Goal: Task Accomplishment & Management: Manage account settings

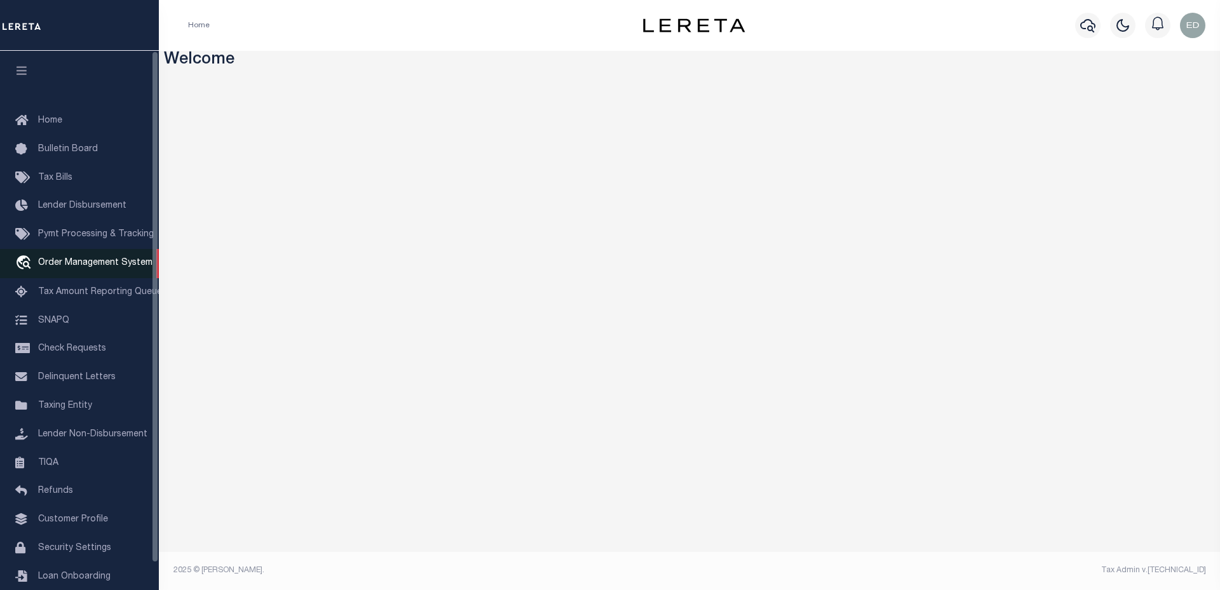
click at [79, 255] on link "travel_explore Order Management System" at bounding box center [79, 263] width 159 height 29
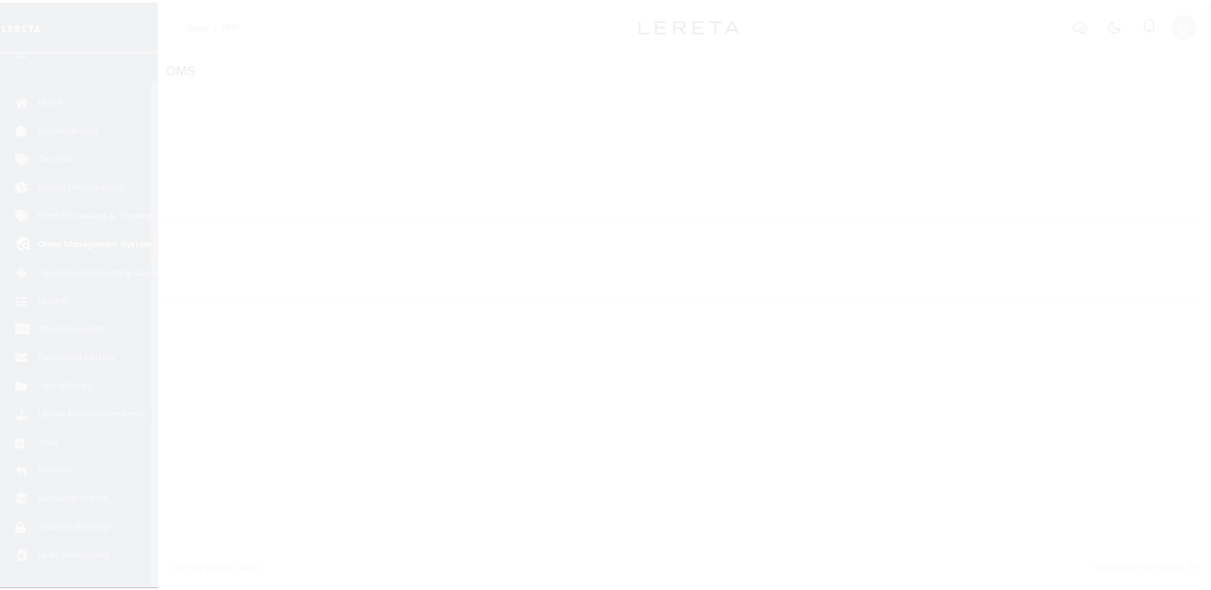
scroll to position [29, 0]
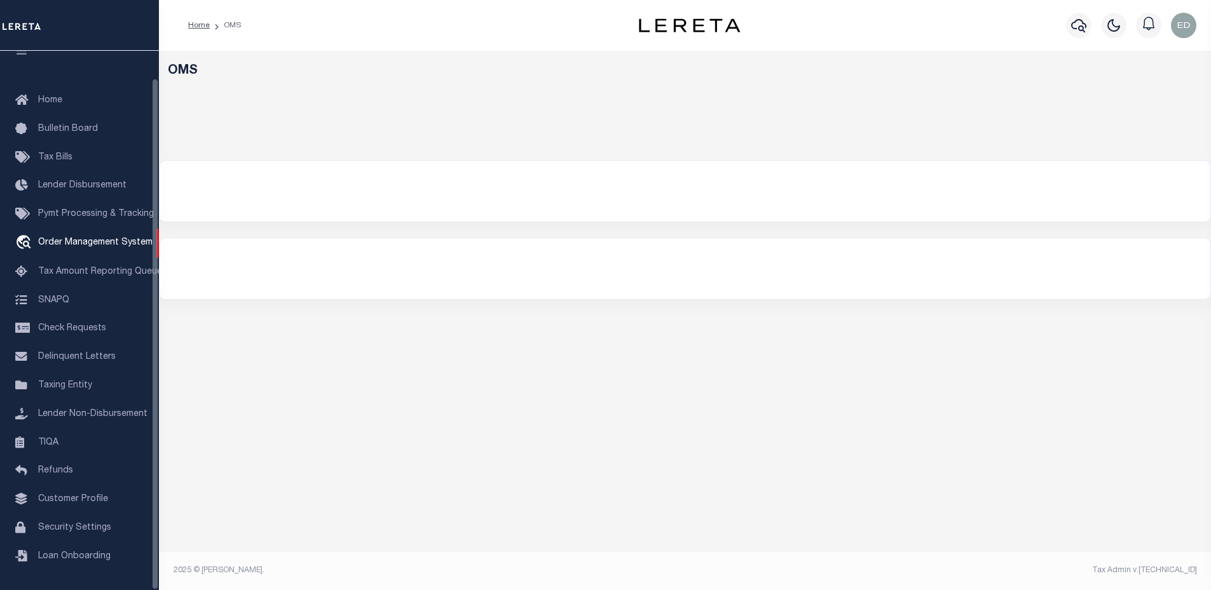
select select "200"
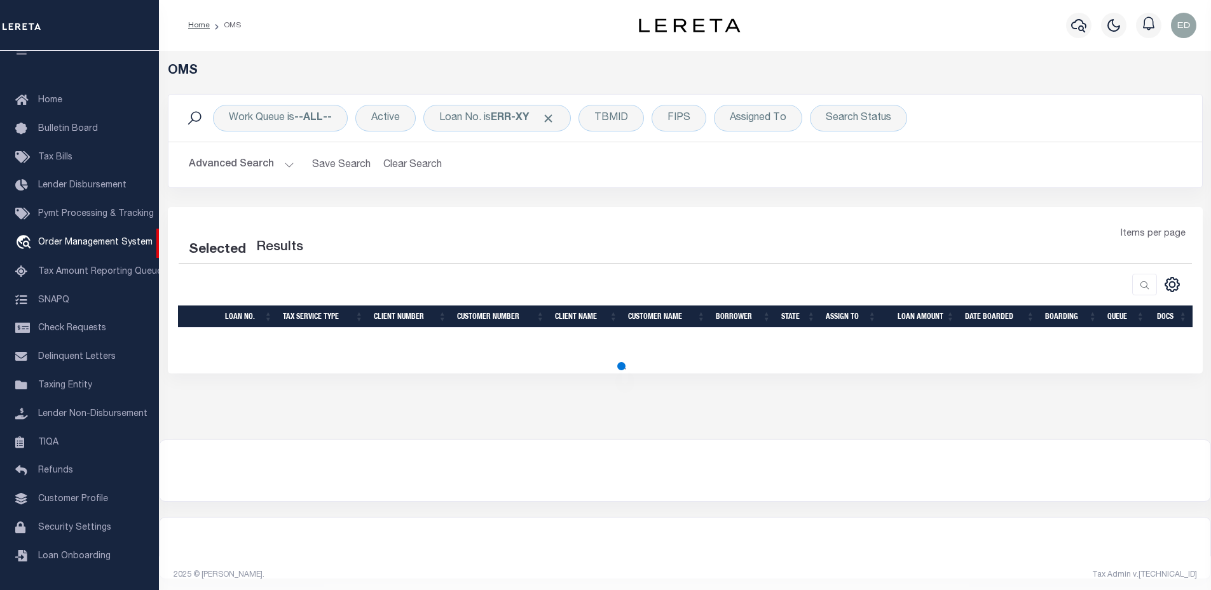
select select "200"
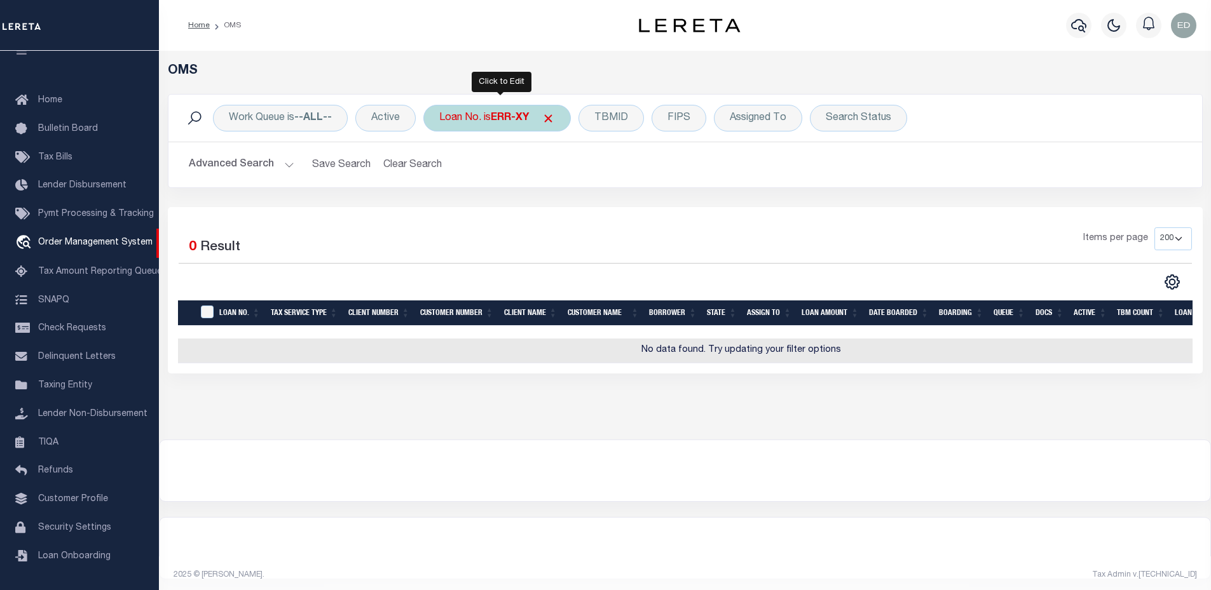
click at [497, 114] on b "ERR-XY" at bounding box center [510, 118] width 38 height 10
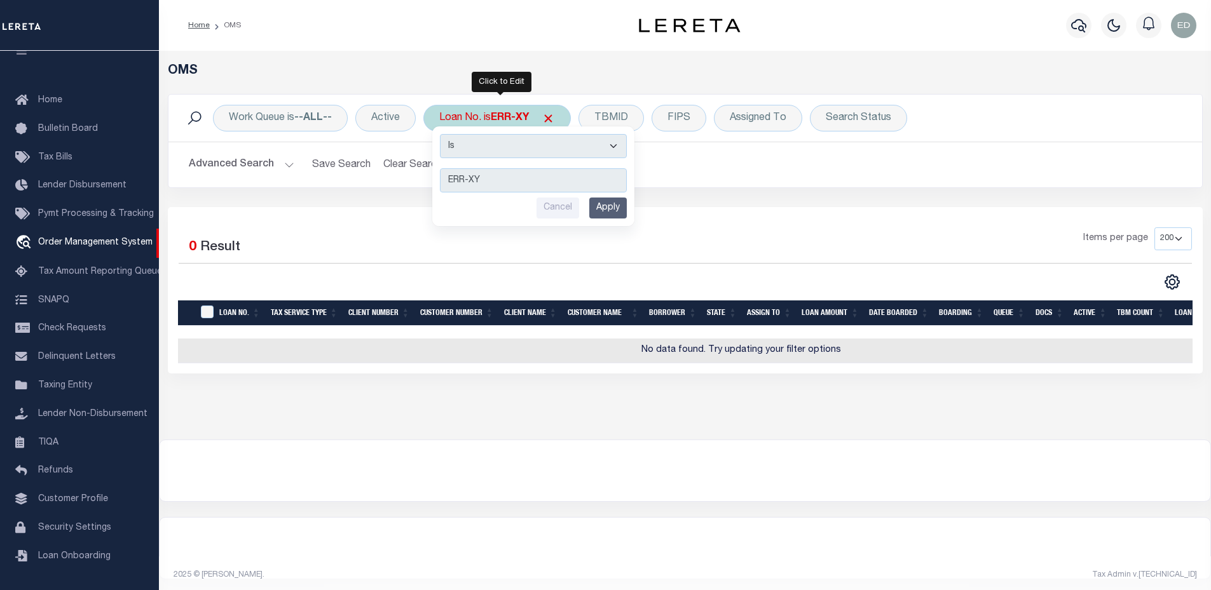
click at [497, 142] on select "Is Contains" at bounding box center [533, 146] width 187 height 24
select select "c"
click at [441, 134] on select "Is Contains" at bounding box center [533, 146] width 187 height 24
click at [620, 196] on div "Is Contains ERR-XY Cancel Apply" at bounding box center [533, 176] width 202 height 100
click at [620, 212] on input "Apply" at bounding box center [607, 208] width 37 height 21
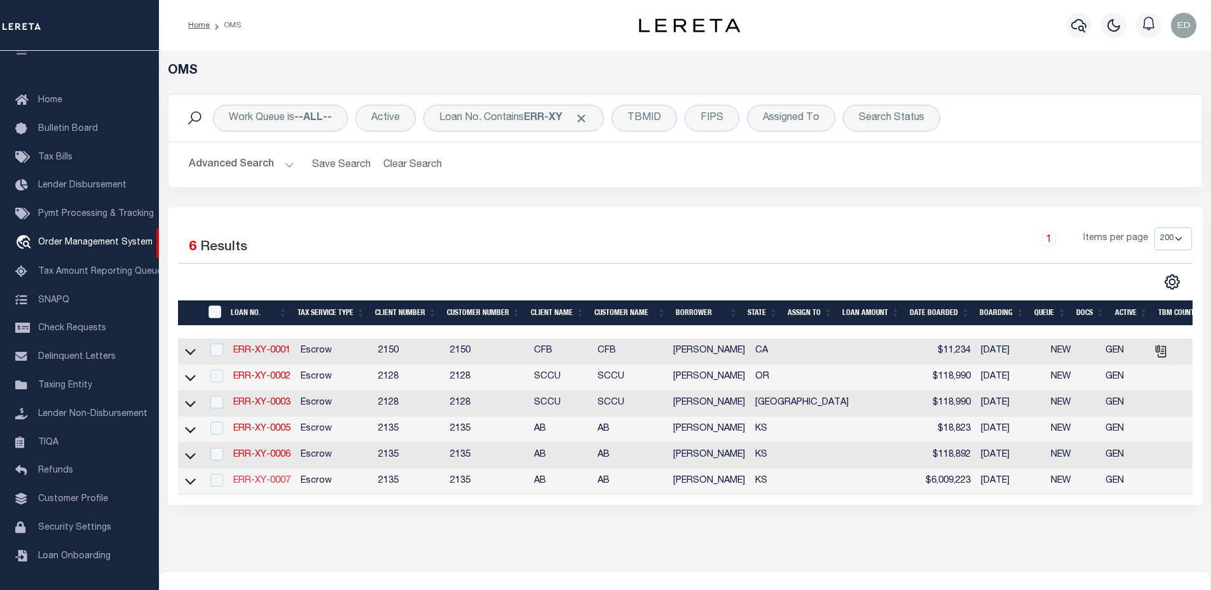
click at [278, 480] on link "ERR-XY-0007" at bounding box center [261, 481] width 57 height 9
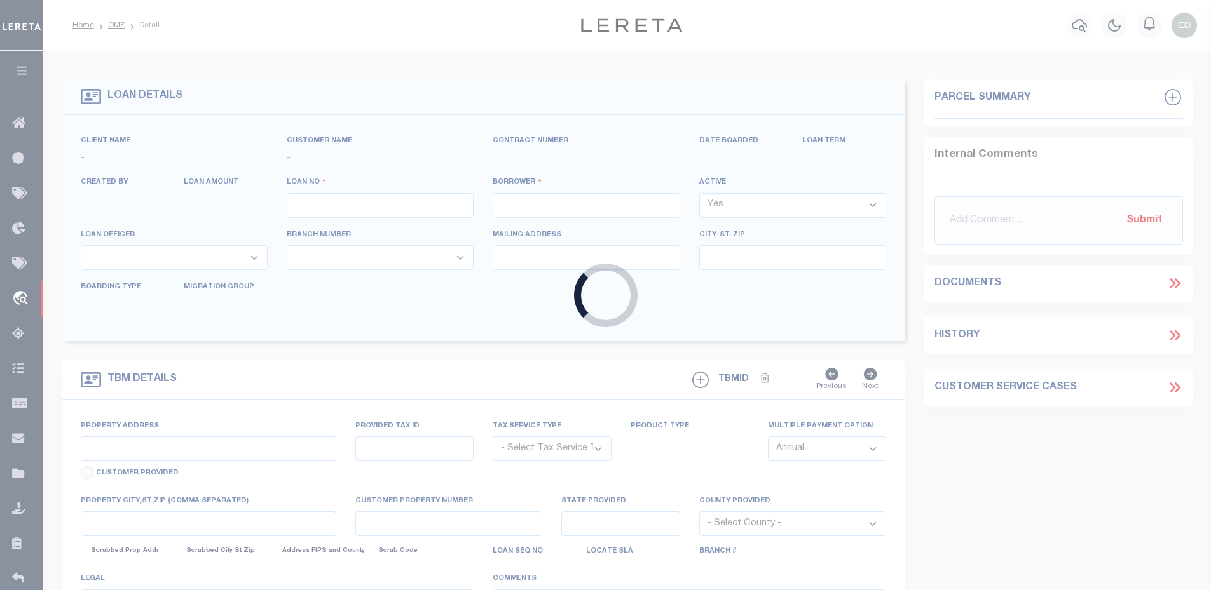
type input "ERR-XY-0007"
type input "John Brown"
select select
type input "09/08/2025"
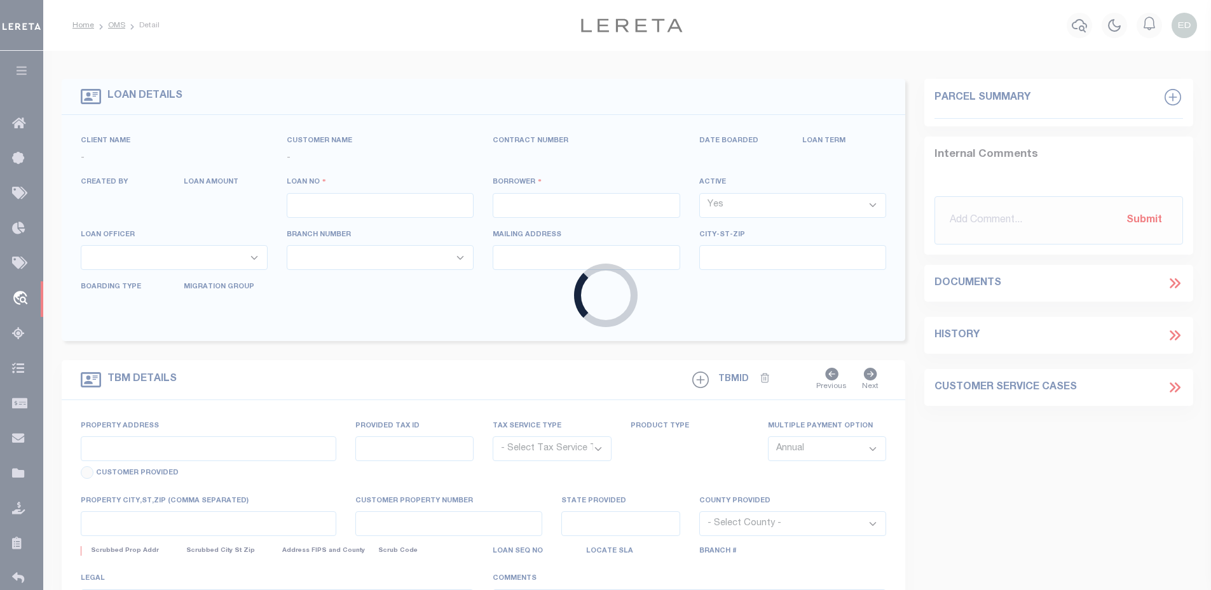
select select "10"
select select "Escrow"
type input "7519 E LEEWOOD CIR"
type input "WICHITA KS 67226-2244"
type input "KS"
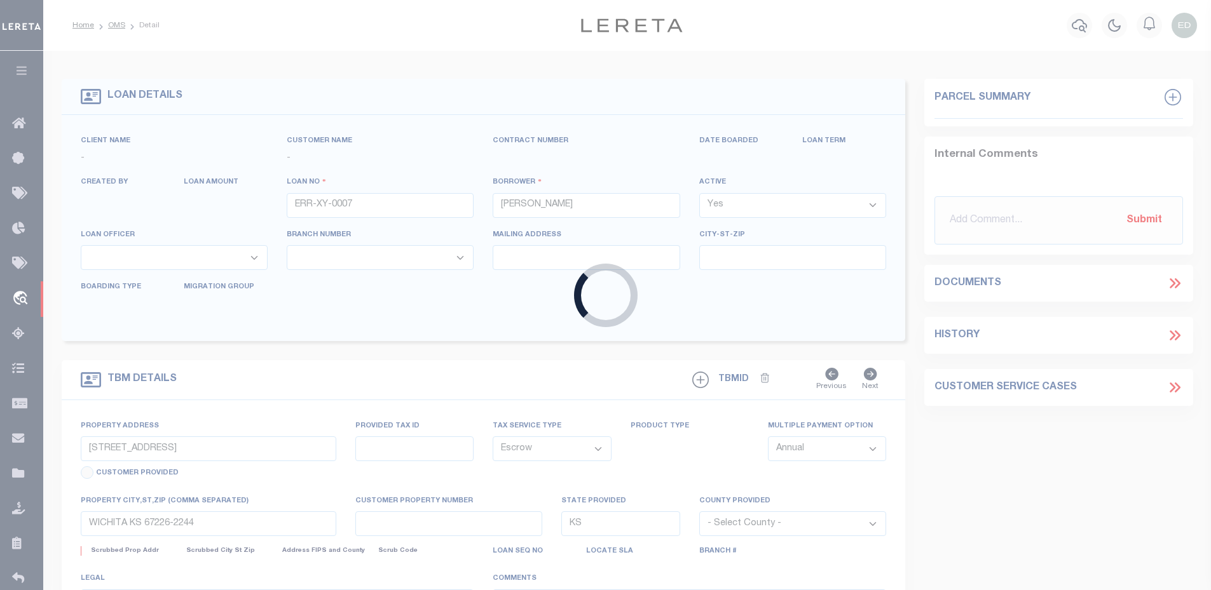
select select "2"
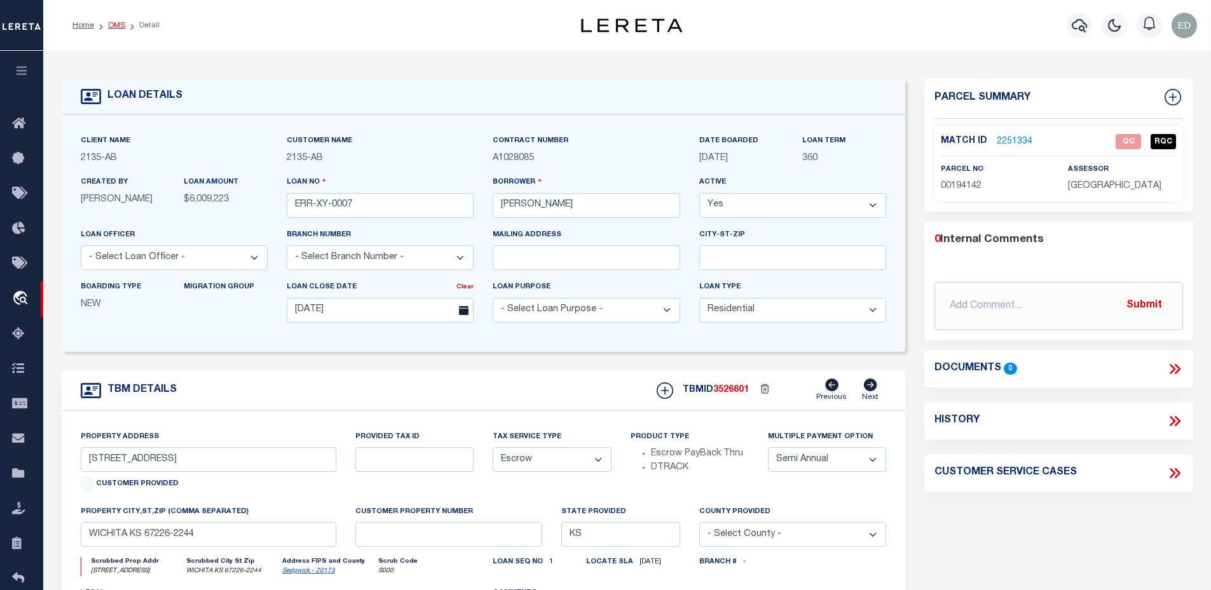
click at [108, 25] on link "OMS" at bounding box center [116, 26] width 17 height 8
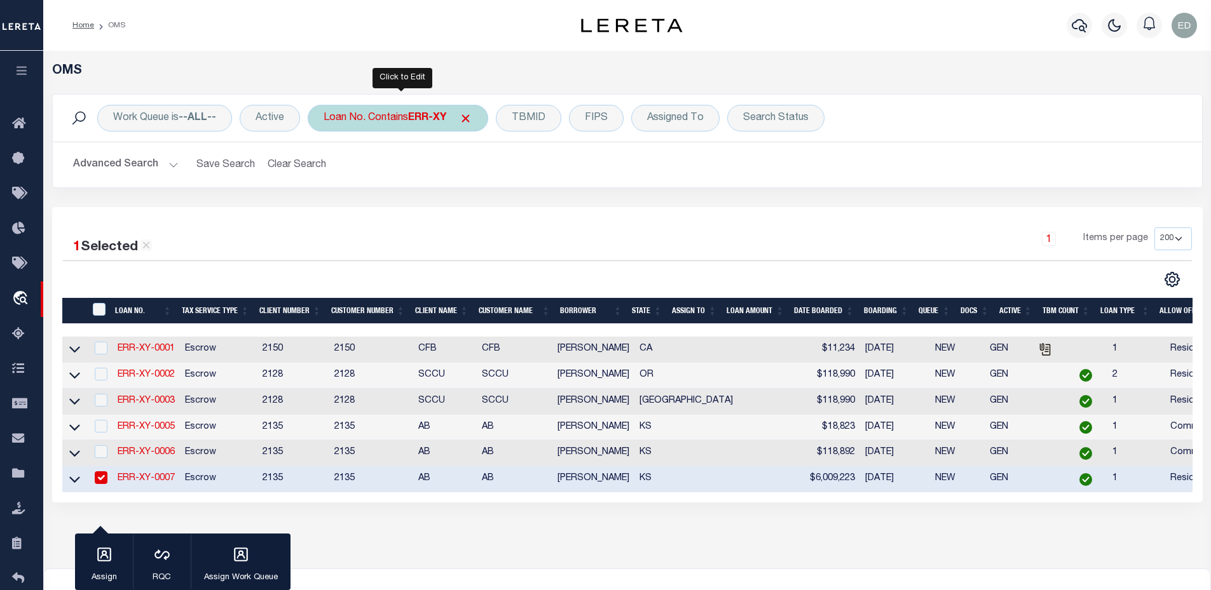
click at [416, 116] on b "ERR-XY" at bounding box center [427, 118] width 38 height 10
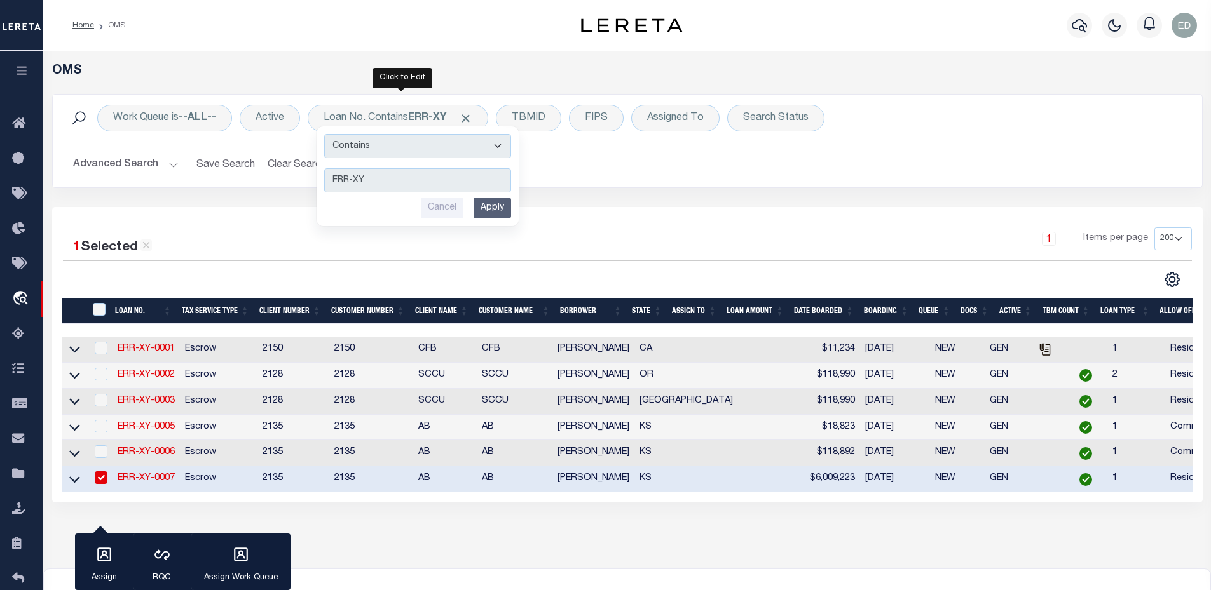
click at [454, 207] on input "Cancel" at bounding box center [442, 208] width 43 height 21
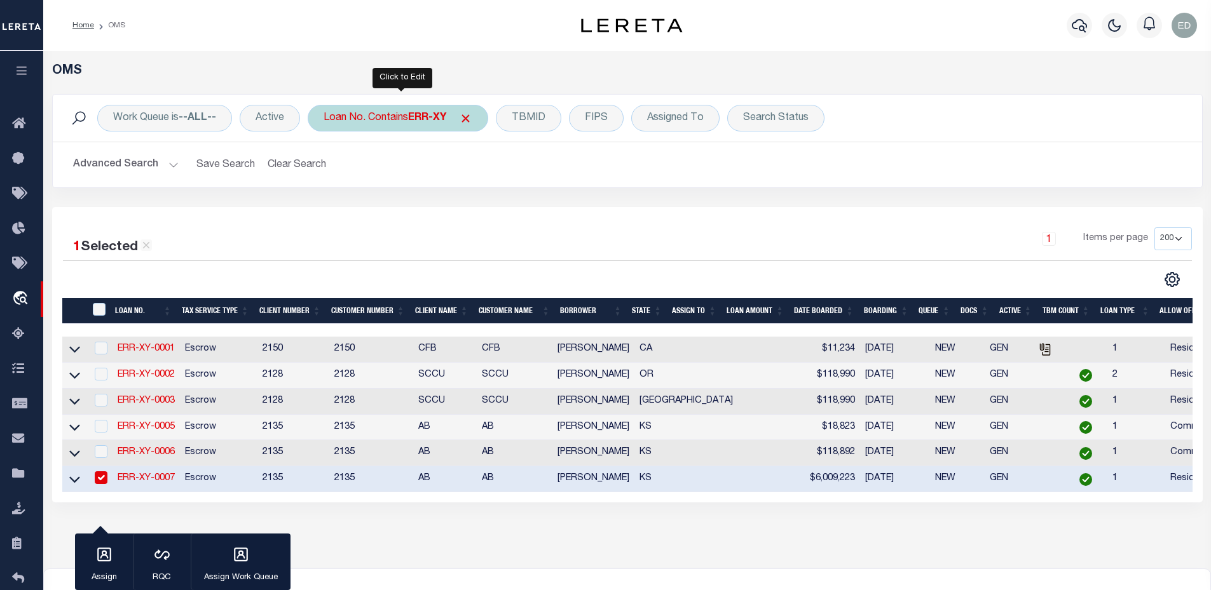
click at [471, 111] on div "Loan No. Contains ERR-XY" at bounding box center [398, 118] width 180 height 27
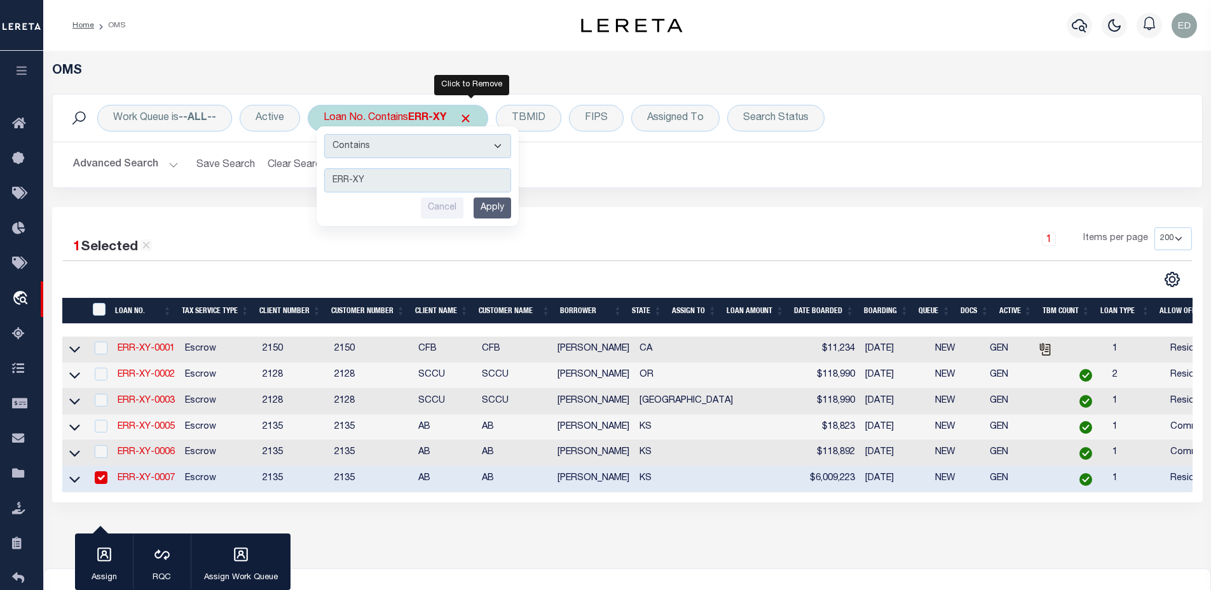
click at [468, 115] on span "Click to Remove" at bounding box center [465, 118] width 13 height 13
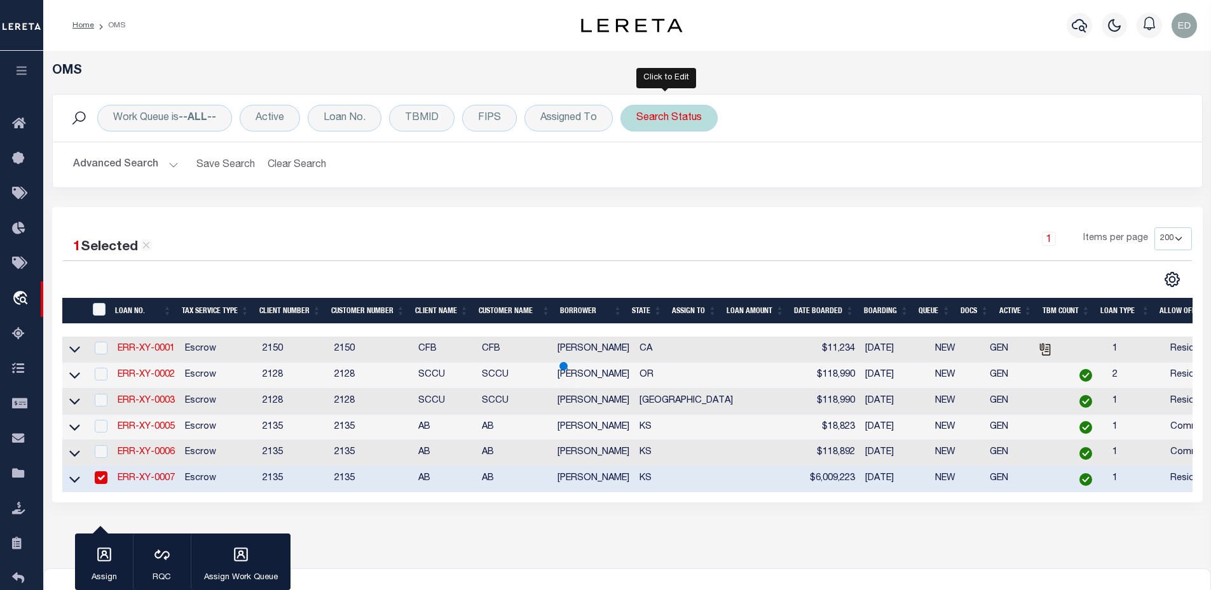
click at [654, 118] on div "Search Status" at bounding box center [668, 118] width 97 height 27
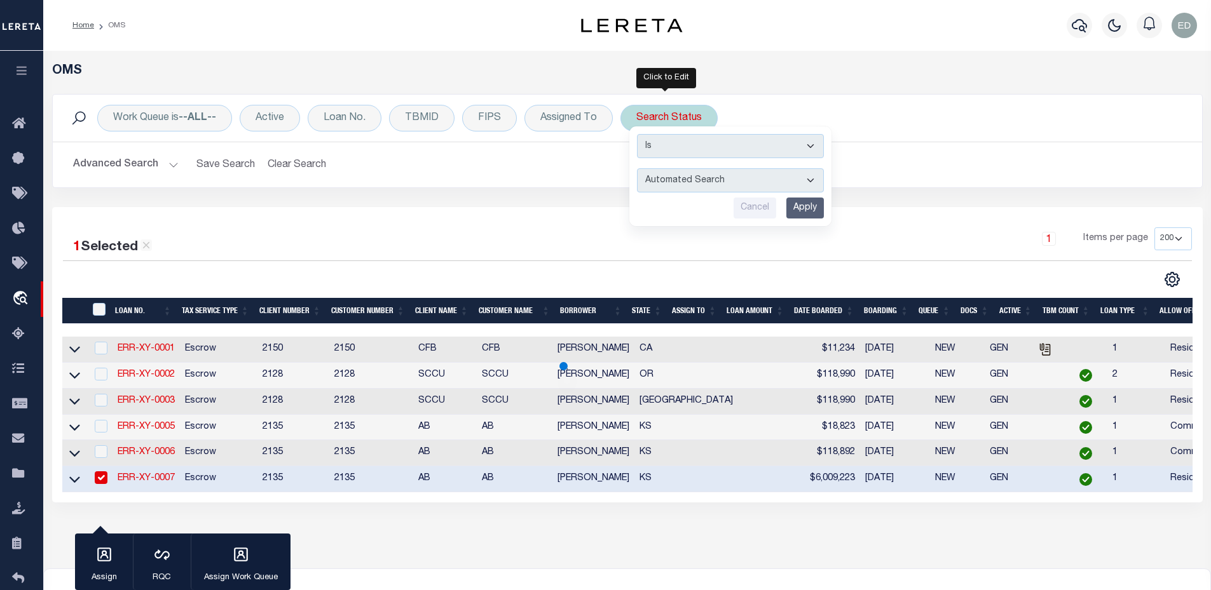
click at [670, 184] on select "Automated Search Bad Parcel Complete Duplicate Parcel High Dollar Reporting In …" at bounding box center [730, 180] width 187 height 24
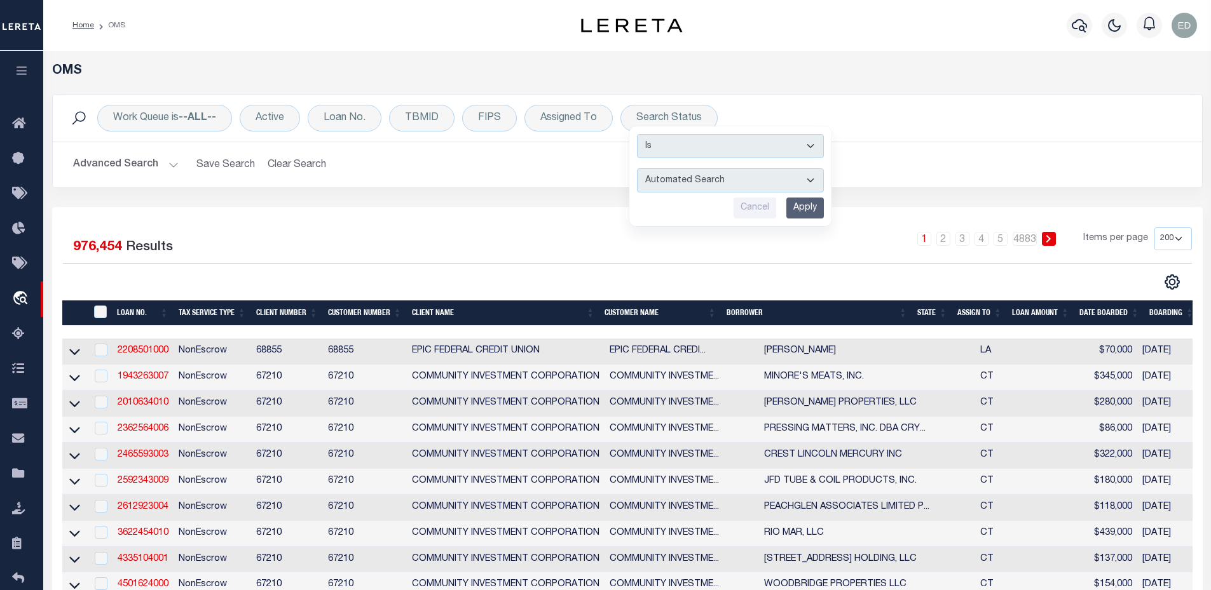
select select "ND"
click at [637, 168] on select "Automated Search Bad Parcel Complete Duplicate Parcel High Dollar Reporting In …" at bounding box center [730, 180] width 187 height 24
click at [809, 201] on input "Apply" at bounding box center [804, 208] width 37 height 21
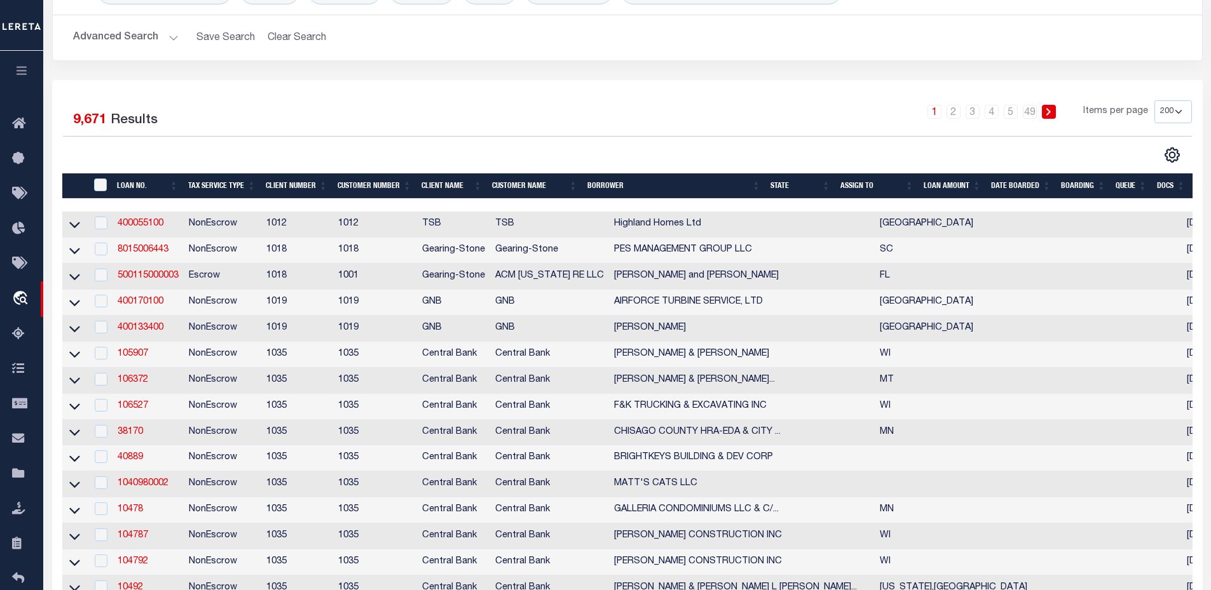
scroll to position [381, 0]
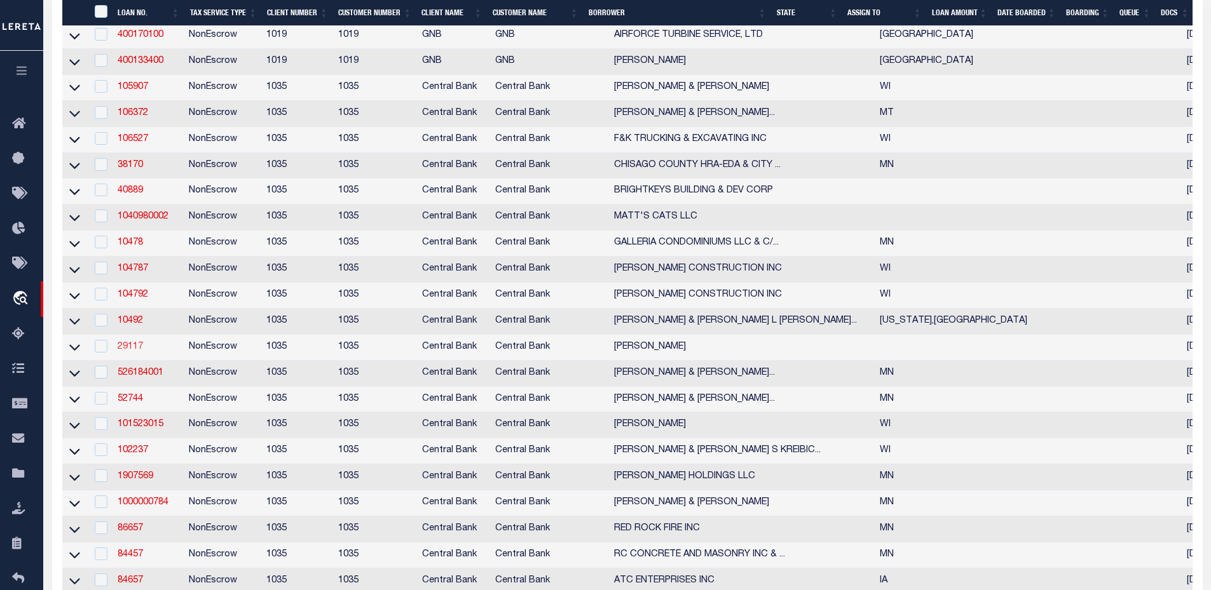
click at [126, 351] on link "29117" at bounding box center [130, 347] width 25 height 9
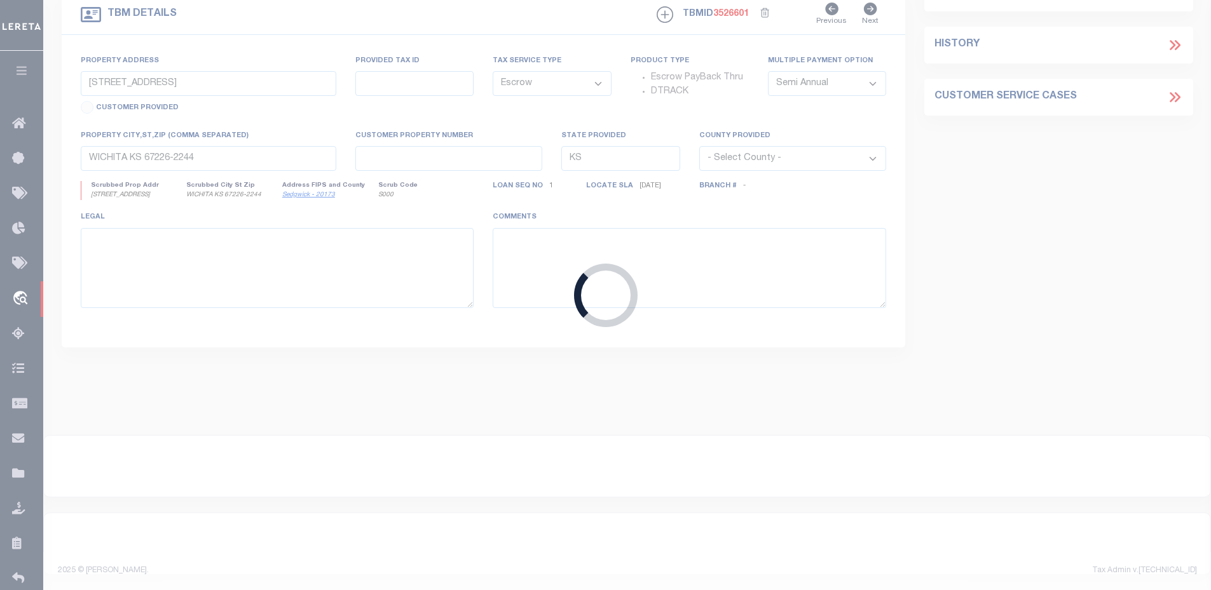
type input "29117"
type input "ROBERT HANSEN"
select select "False"
select select
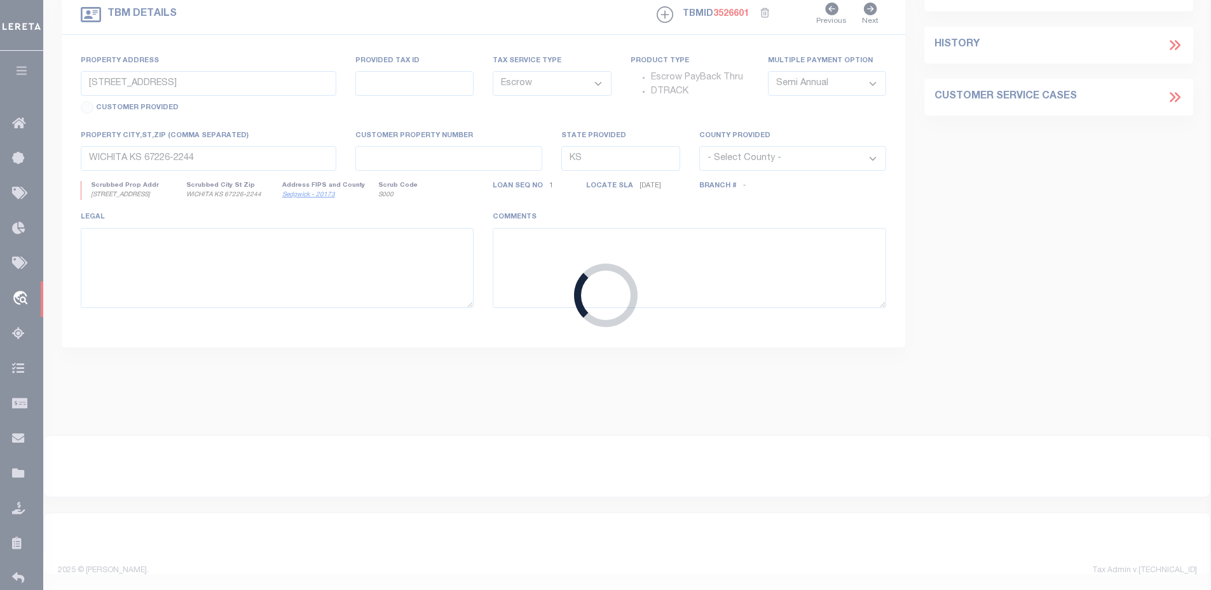
select select "NonEscrow"
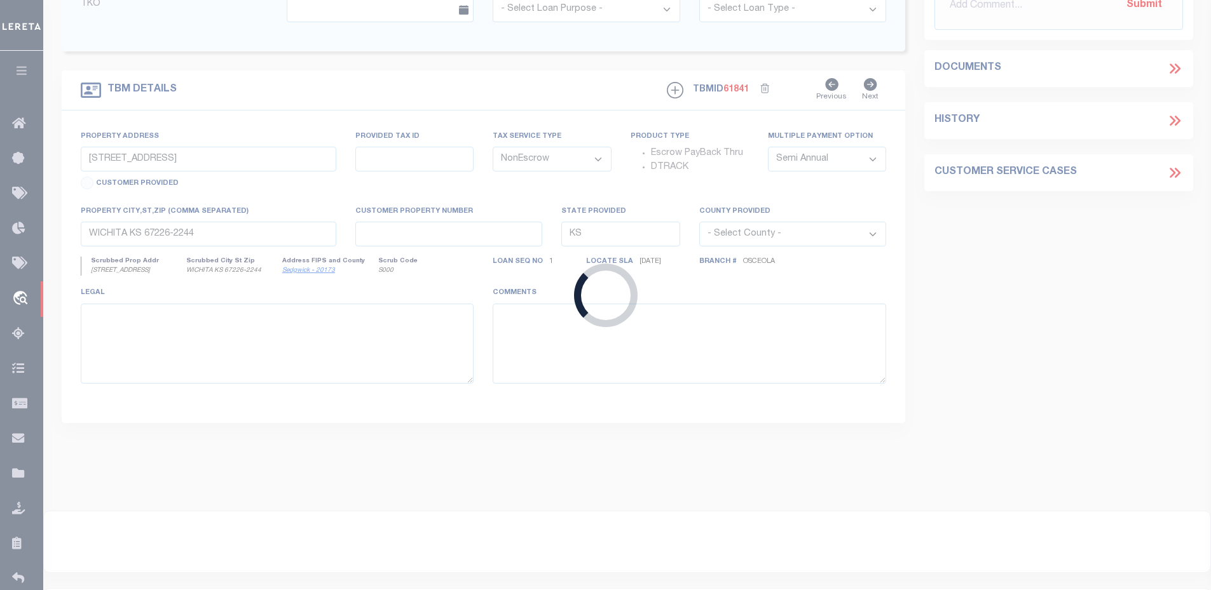
type input "REM DTD 12/23/04 - E1/2 OF NW1/4 SEC 31/45N/12W TOWN OF"
type input "SO-026-01137-00/SO-026-01140-00"
select select
type textarea "SO-026-01137-00/SO-026-01140-00;SO-026-01140-00; REM DTD 12/23/04 - E1/2 OF NW1…"
type textarea "; Land Loan - End User"
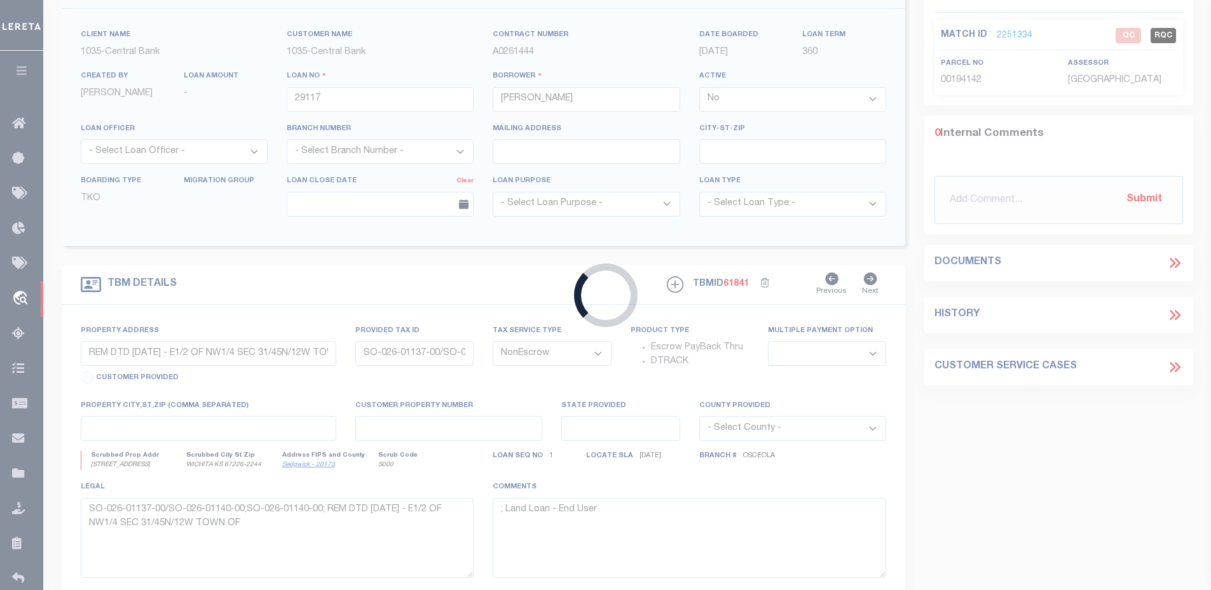
select select "21"
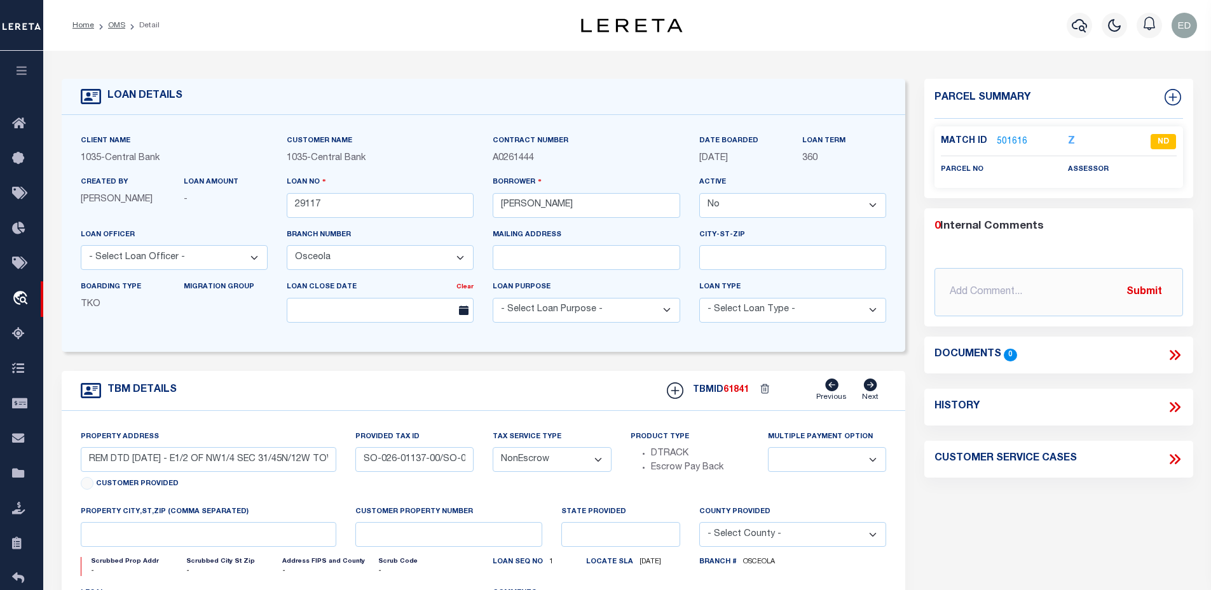
click at [1181, 348] on icon at bounding box center [1174, 355] width 17 height 17
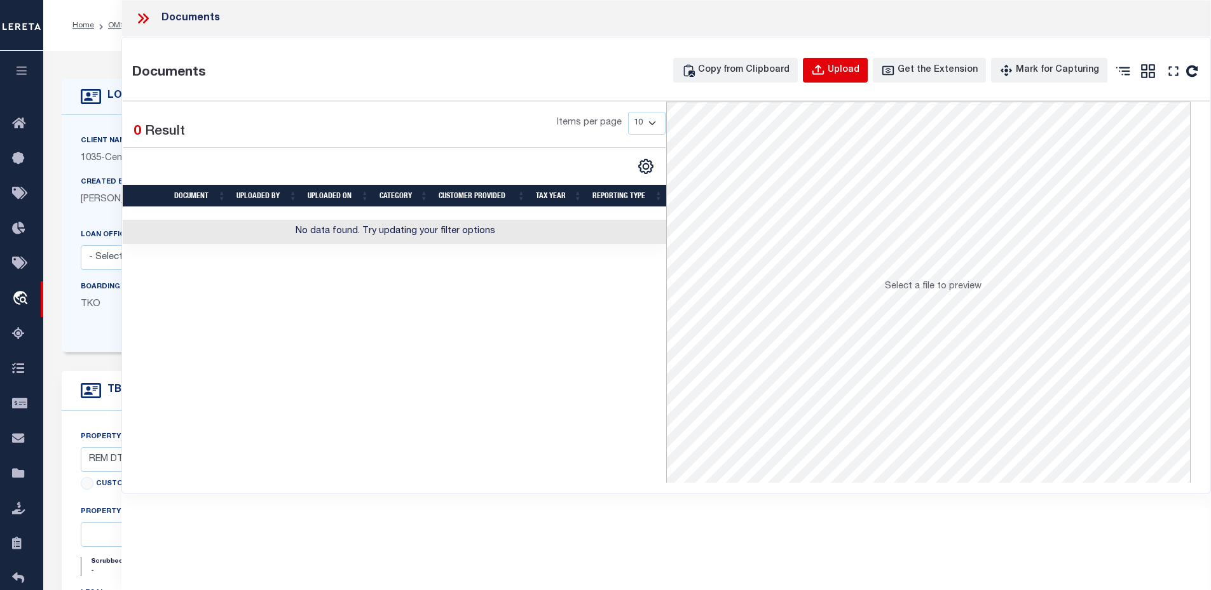
click at [845, 77] on div "Upload" at bounding box center [843, 71] width 32 height 14
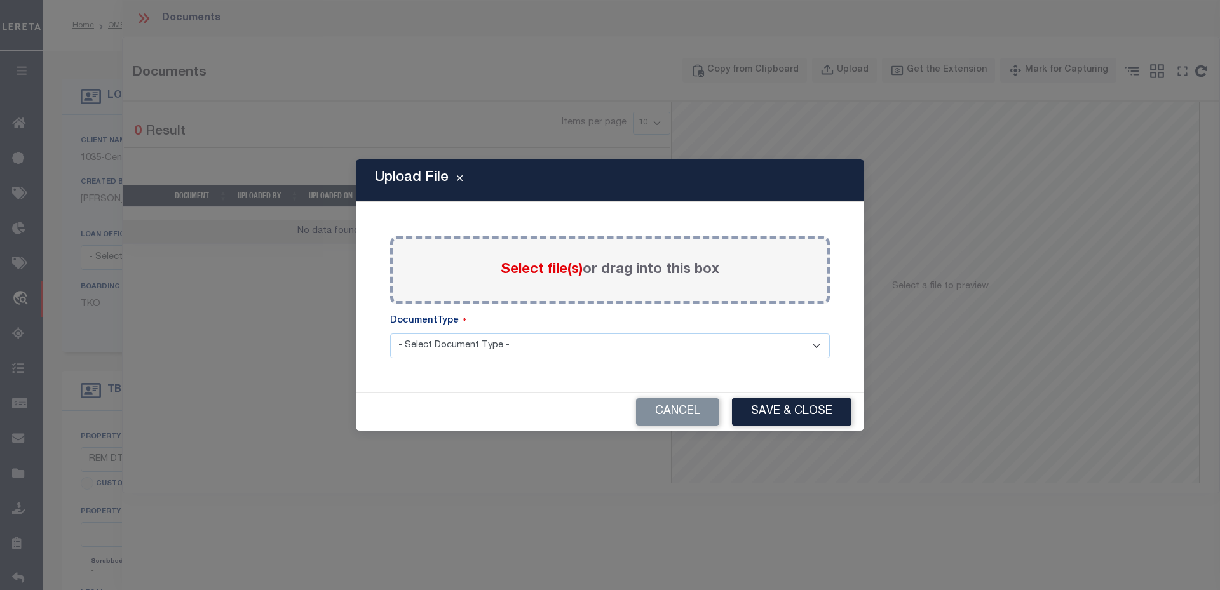
click at [516, 267] on span "Select file(s)" at bounding box center [542, 270] width 82 height 14
click at [0, 0] on input "Select file(s) or drag into this box" at bounding box center [0, 0] width 0 height 0
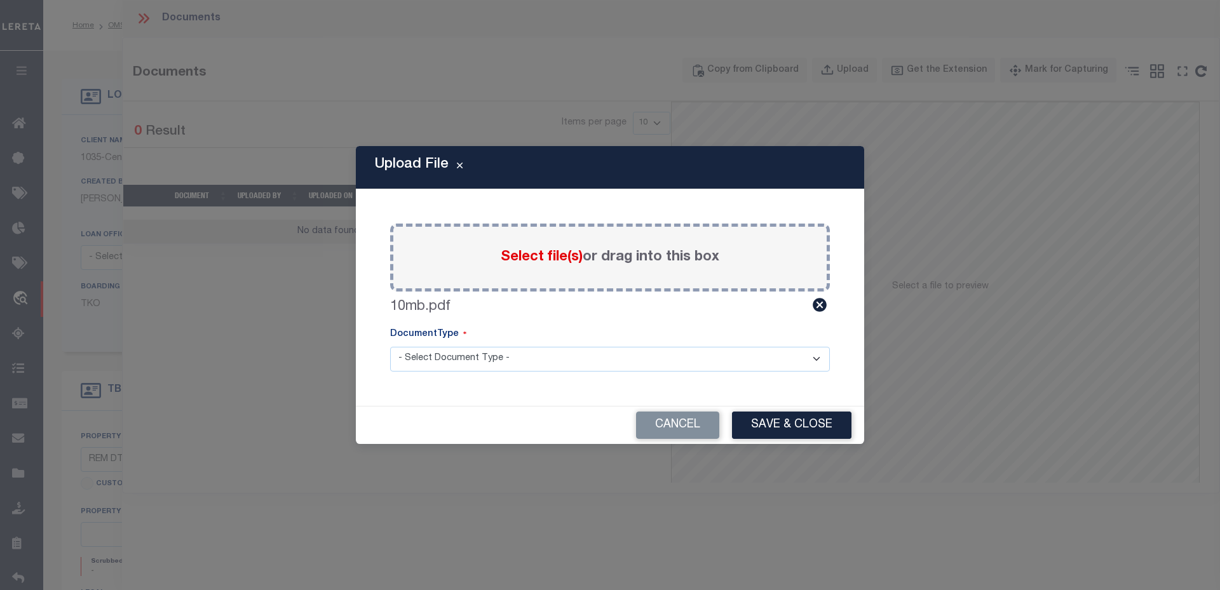
click at [492, 348] on select "- Select Document Type - Tax Service Documents" at bounding box center [610, 359] width 440 height 25
select select "TAX"
click at [390, 347] on select "- Select Document Type - Tax Service Documents" at bounding box center [610, 359] width 440 height 25
click at [784, 433] on button "Save & Close" at bounding box center [791, 425] width 119 height 27
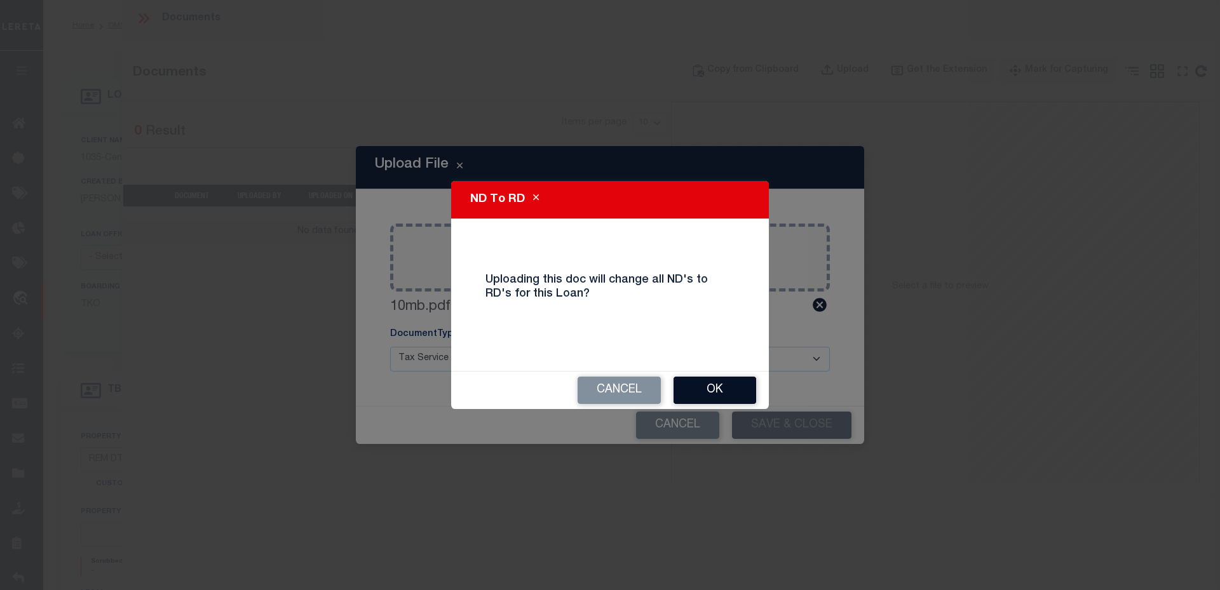
click at [719, 391] on button "OK" at bounding box center [715, 390] width 83 height 27
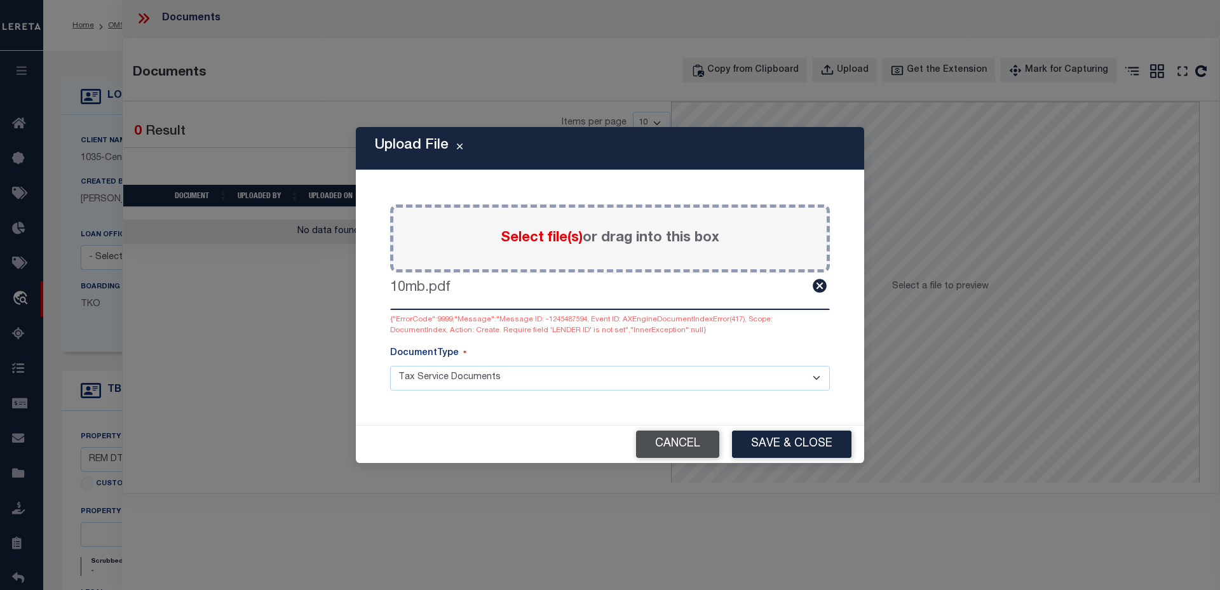
click at [689, 438] on button "Cancel" at bounding box center [677, 444] width 83 height 27
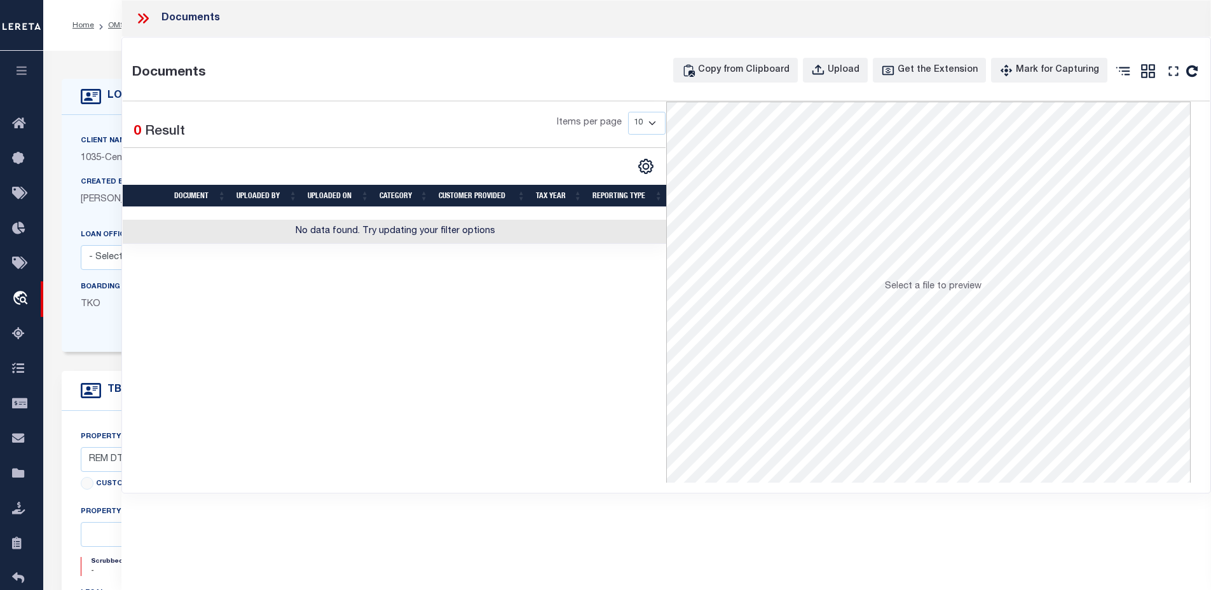
click at [140, 10] on div "Documents" at bounding box center [666, 18] width 1090 height 37
click at [147, 18] on icon at bounding box center [145, 18] width 6 height 10
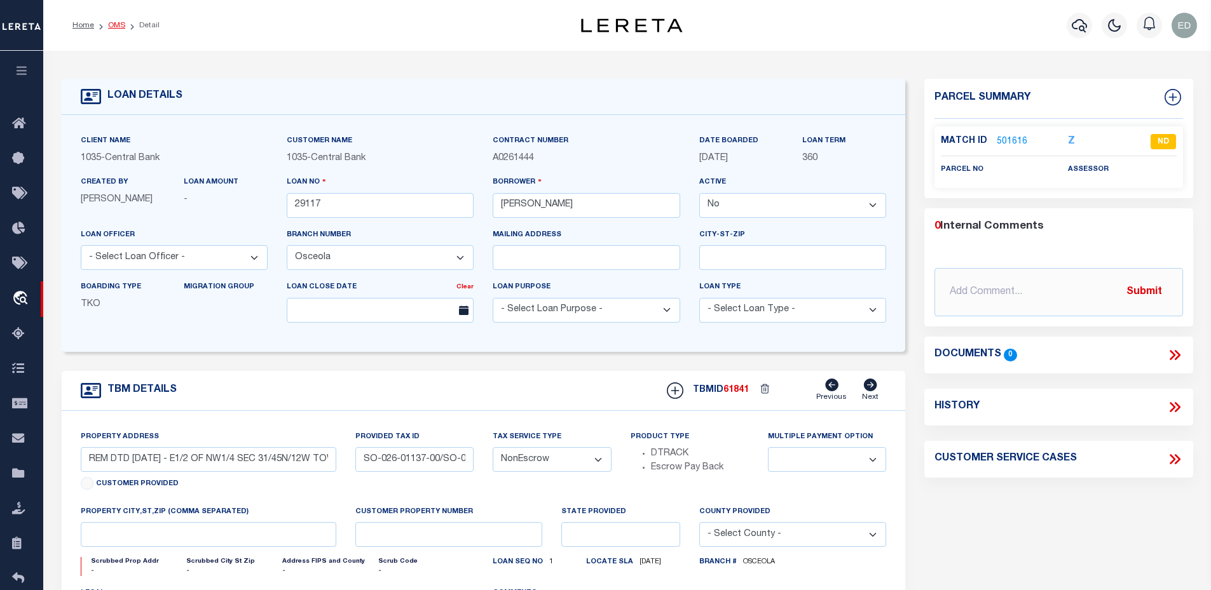
click at [119, 25] on link "OMS" at bounding box center [116, 26] width 17 height 8
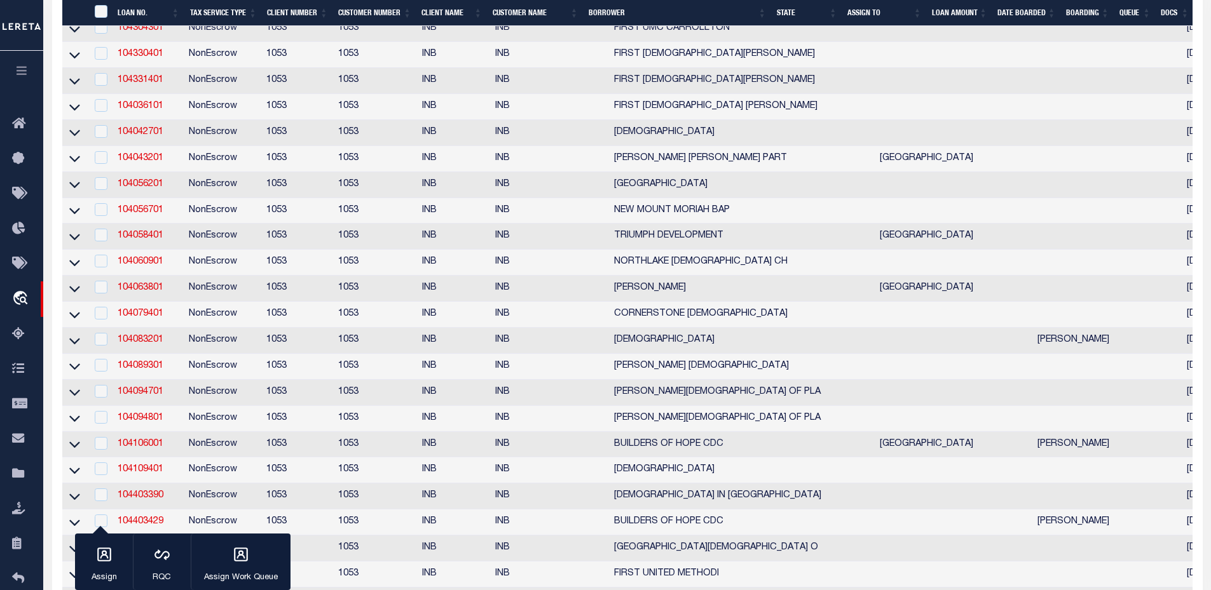
scroll to position [5285, 0]
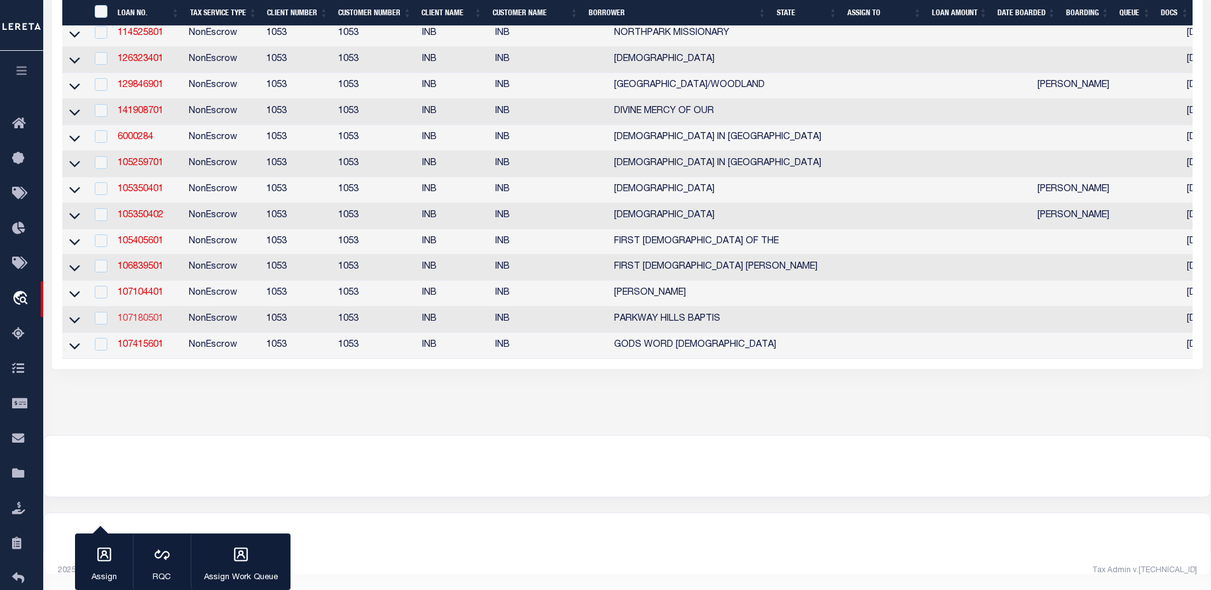
click at [144, 315] on link "107180501" at bounding box center [141, 319] width 46 height 9
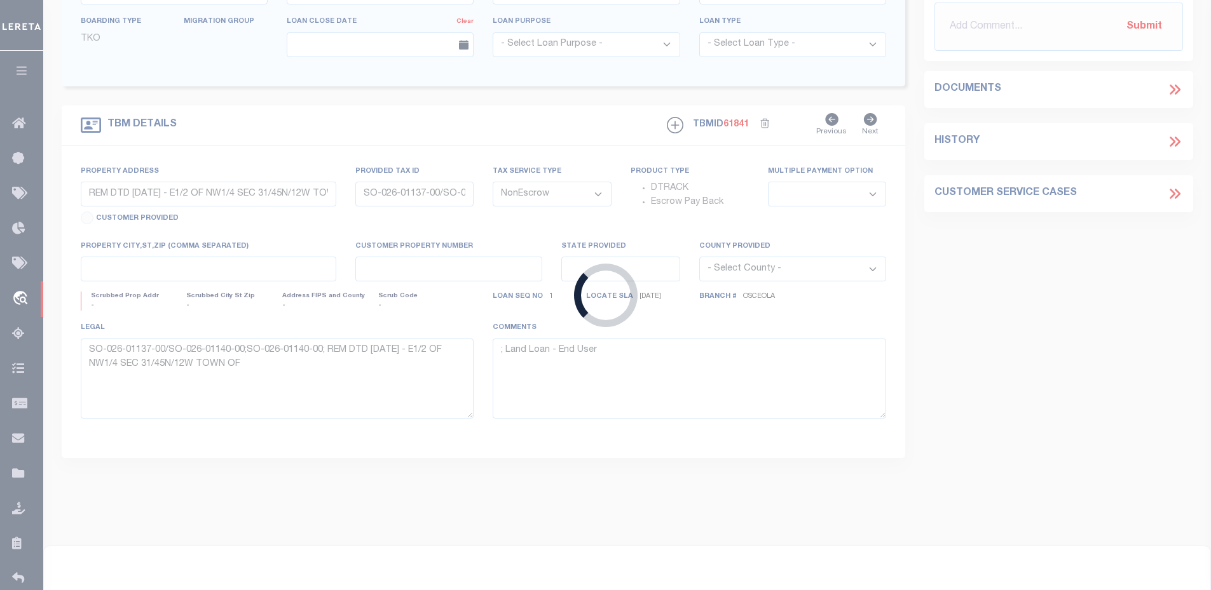
type input "107180501"
type input "PARKWAY HILLS BAPTIS"
select select
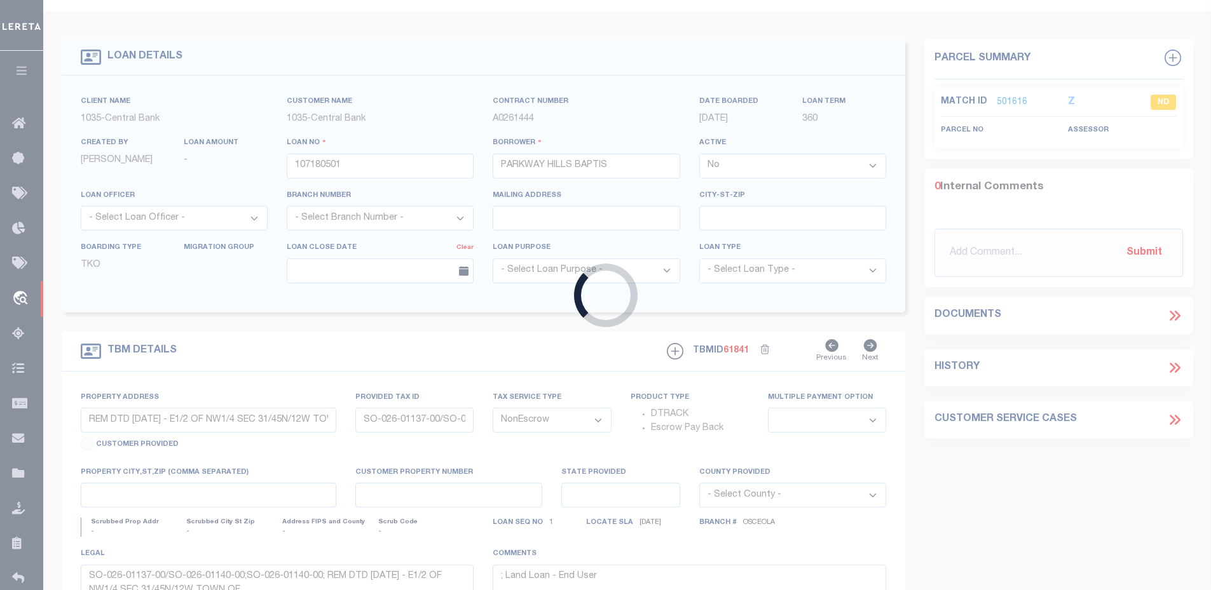
select select
type textarea "No monitoring --- Tax Exempt"
select select "227"
select select "91"
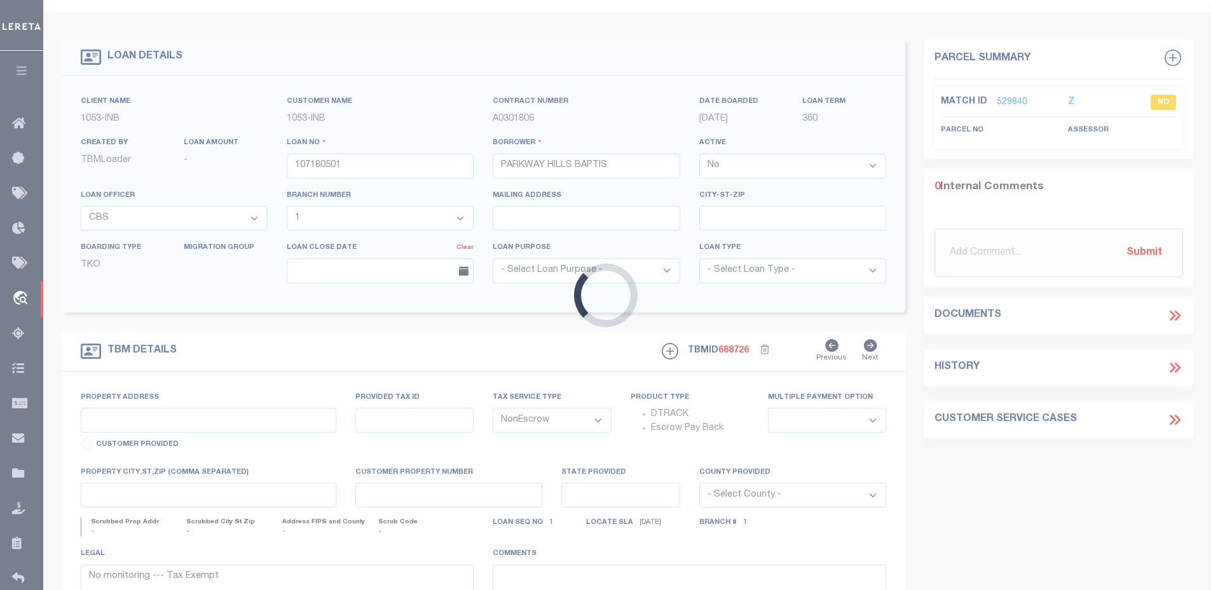
scroll to position [0, 0]
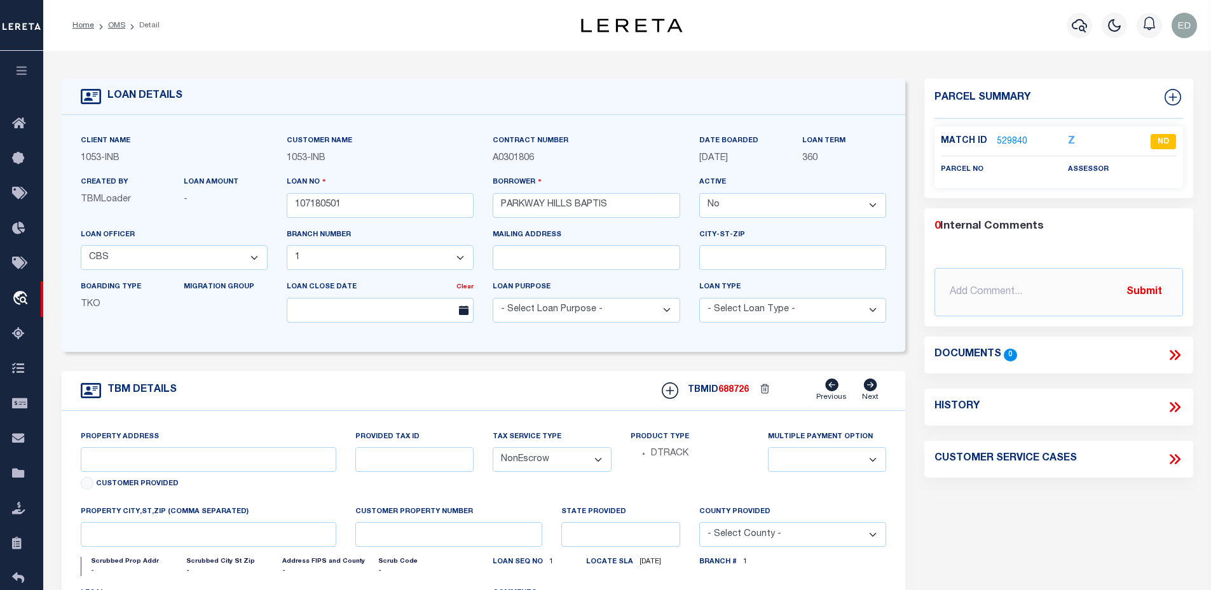
click at [1176, 353] on icon at bounding box center [1174, 355] width 17 height 17
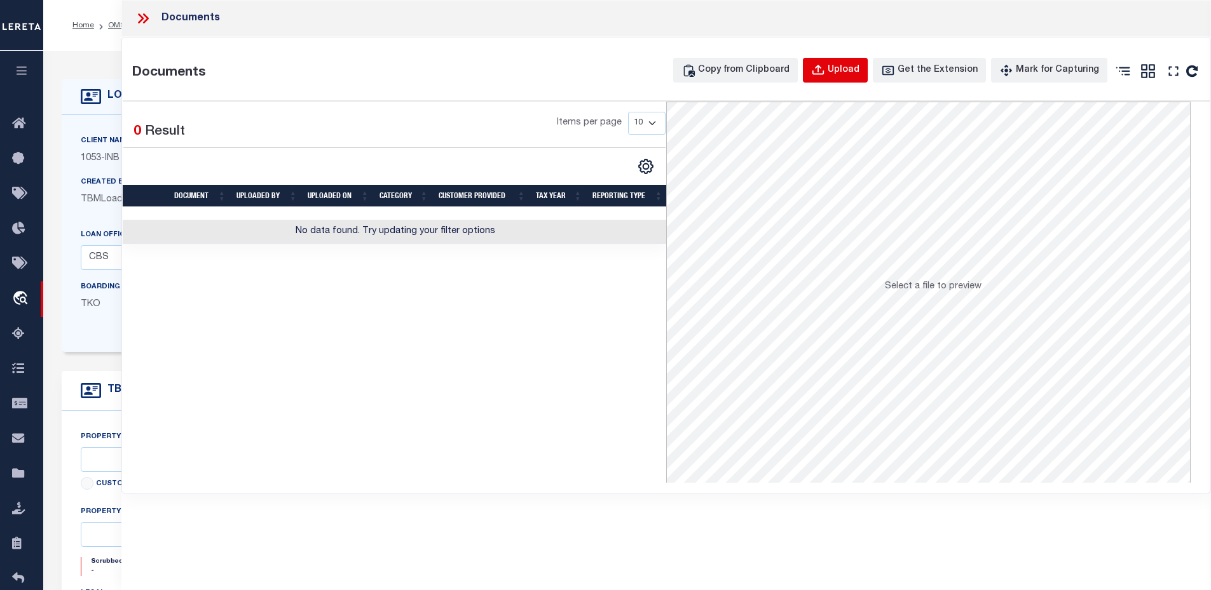
click at [859, 67] on div "Upload" at bounding box center [843, 71] width 32 height 14
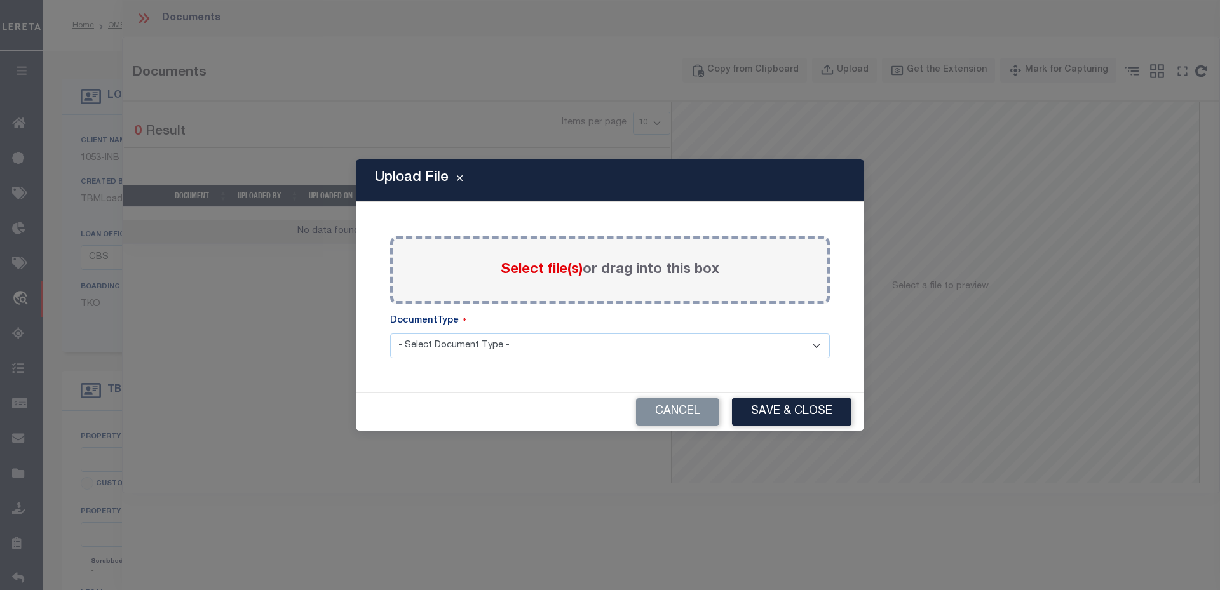
click at [448, 271] on div "Select file(s) or drag into this box" at bounding box center [610, 270] width 440 height 68
click at [515, 259] on div "Select file(s) or drag into this box" at bounding box center [610, 270] width 440 height 68
click at [512, 272] on span "Select file(s)" at bounding box center [542, 270] width 82 height 14
click at [0, 0] on input "Select file(s) or drag into this box" at bounding box center [0, 0] width 0 height 0
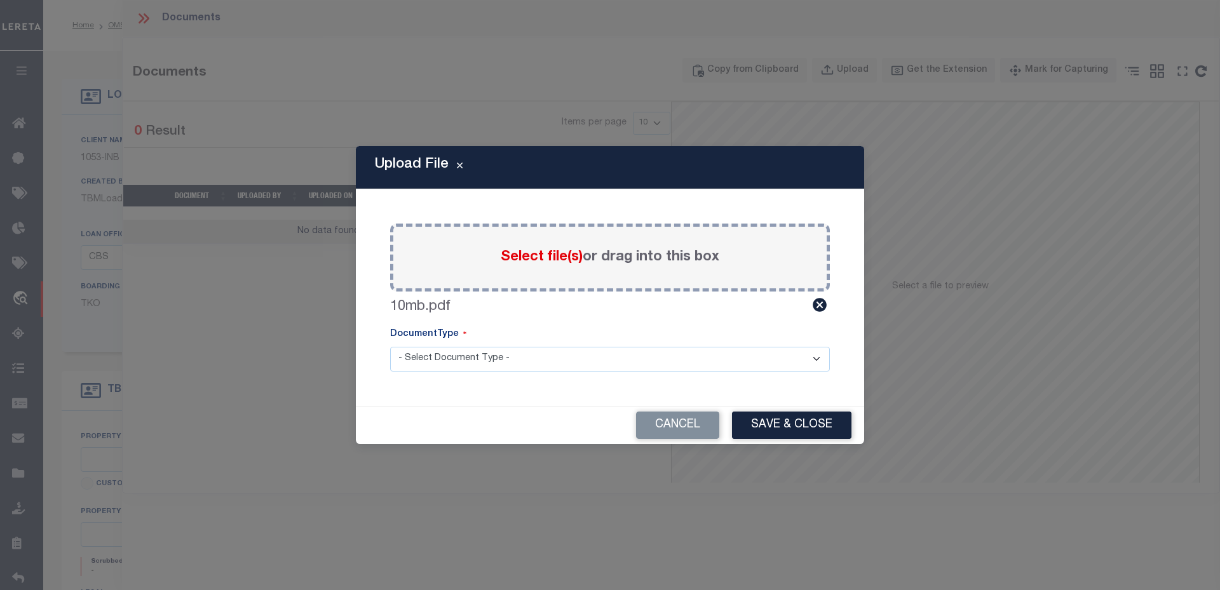
click at [489, 353] on select "- Select Document Type - Tax Service Documents" at bounding box center [610, 359] width 440 height 25
select select "TAX"
click at [390, 347] on select "- Select Document Type - Tax Service Documents" at bounding box center [610, 359] width 440 height 25
click at [760, 436] on button "Save & Close" at bounding box center [791, 425] width 119 height 27
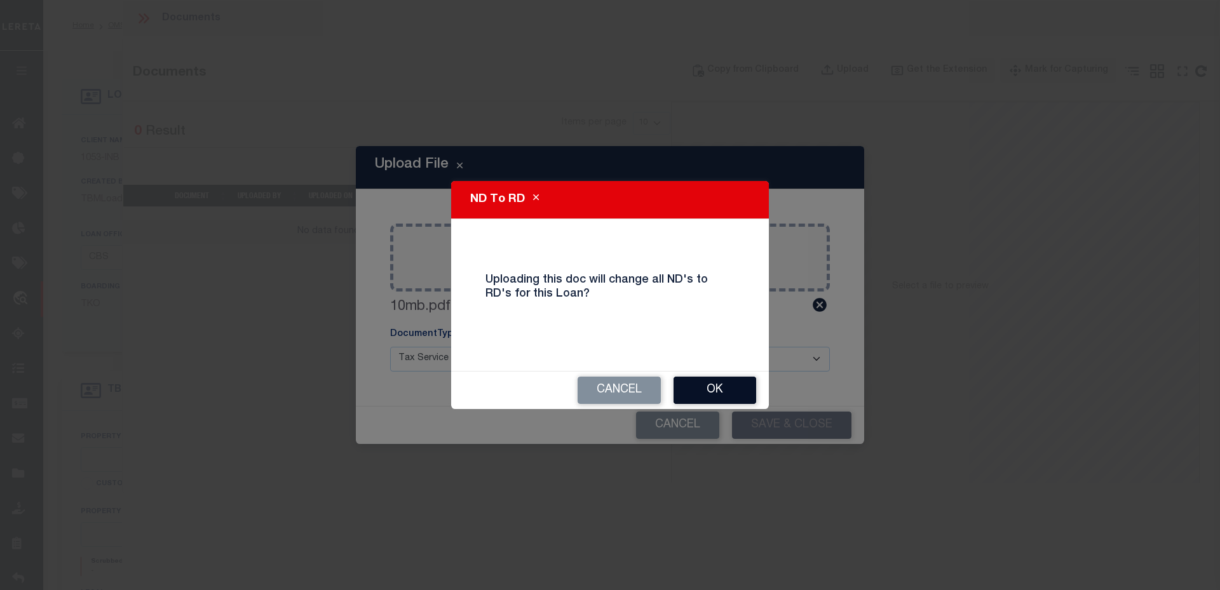
click at [736, 396] on button "OK" at bounding box center [715, 390] width 83 height 27
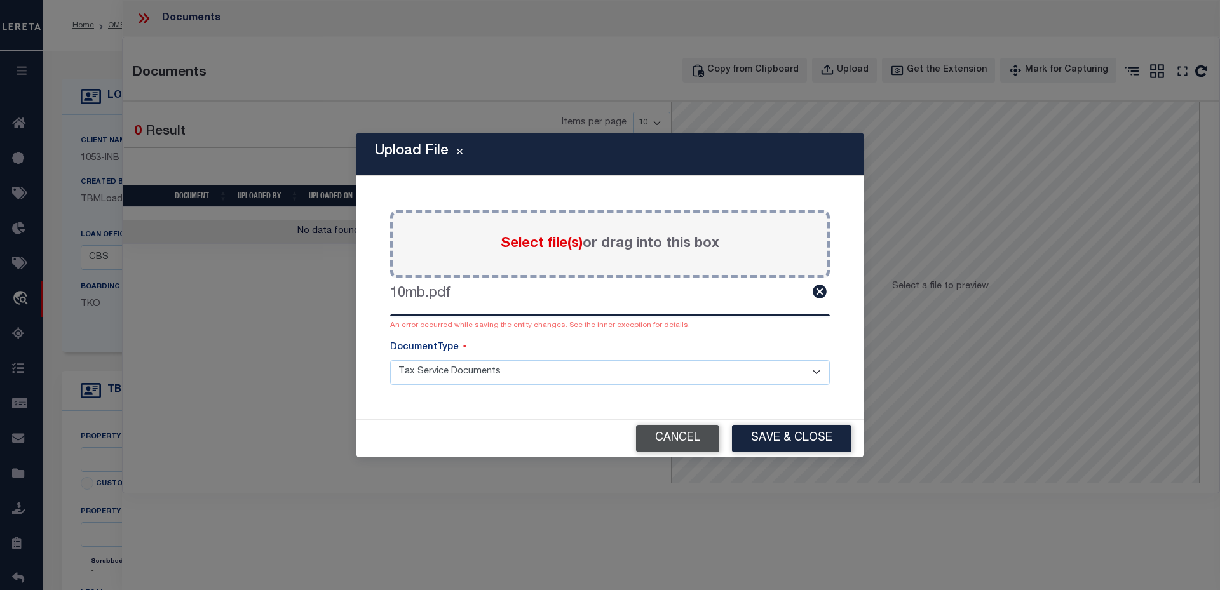
click at [659, 431] on button "Cancel" at bounding box center [677, 438] width 83 height 27
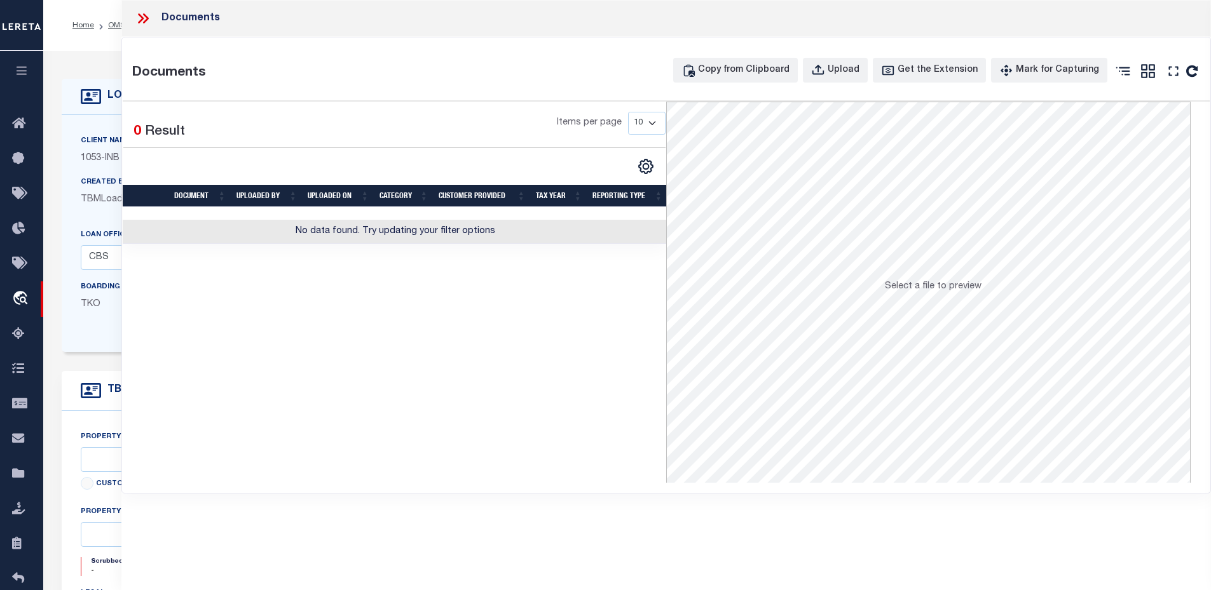
click at [144, 20] on icon at bounding box center [143, 18] width 17 height 17
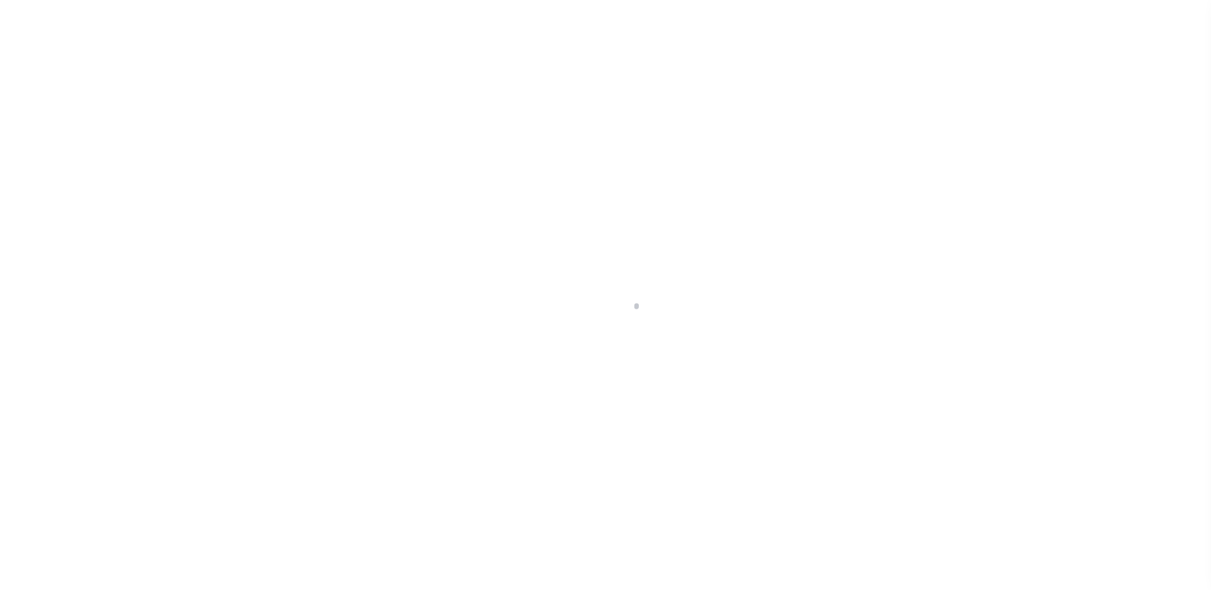
select select "False"
select select "227"
select select "91"
select select "NonEscrow"
